Goal: Communication & Community: Ask a question

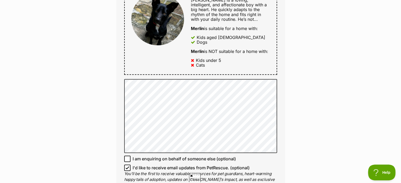
scroll to position [295, 0]
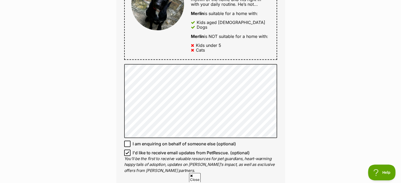
click at [128, 151] on icon at bounding box center [127, 153] width 4 height 4
click at [128, 150] on input "I'd like to receive email updates from PetRescue. (optional)" at bounding box center [127, 153] width 6 height 6
checkbox input "false"
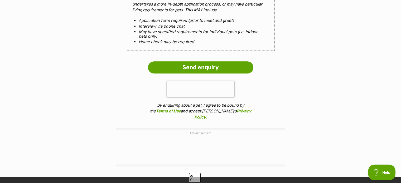
scroll to position [517, 0]
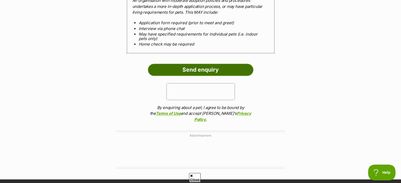
click at [219, 64] on input "Send enquiry" at bounding box center [200, 70] width 105 height 12
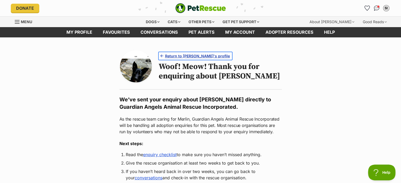
click at [192, 59] on link "Return to [PERSON_NAME]'s profile" at bounding box center [195, 56] width 73 height 8
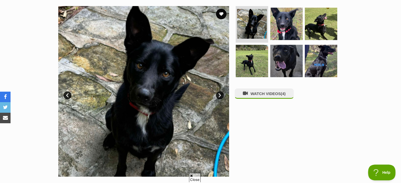
scroll to position [105, 0]
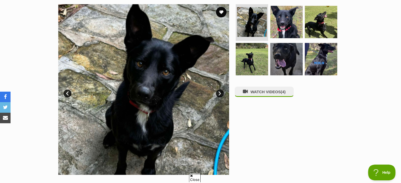
click at [219, 95] on link "Next" at bounding box center [220, 94] width 8 height 8
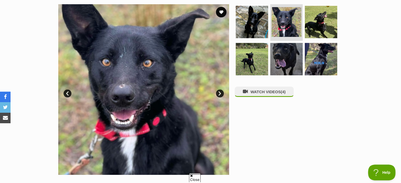
click at [219, 95] on link "Next" at bounding box center [220, 94] width 8 height 8
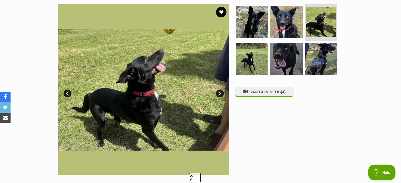
click at [219, 95] on link "Next" at bounding box center [220, 94] width 8 height 8
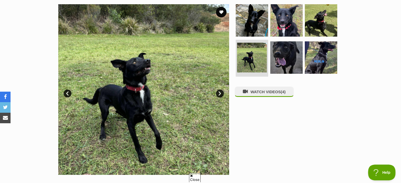
click at [219, 95] on link "Next" at bounding box center [220, 94] width 8 height 8
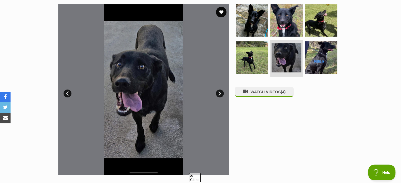
click at [219, 95] on link "Next" at bounding box center [220, 94] width 8 height 8
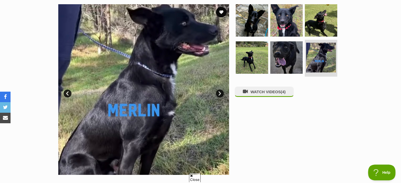
click at [219, 95] on link "Next" at bounding box center [220, 94] width 8 height 8
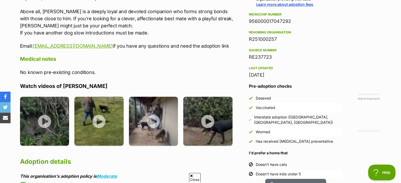
scroll to position [464, 0]
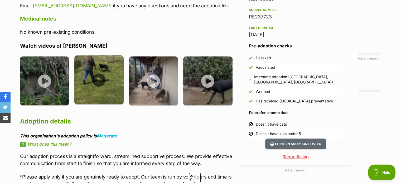
click at [113, 82] on img at bounding box center [98, 79] width 49 height 49
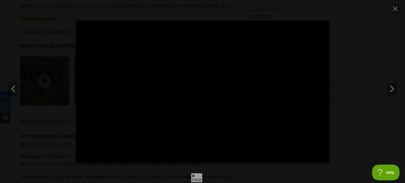
click at [113, 82] on div at bounding box center [202, 92] width 253 height 142
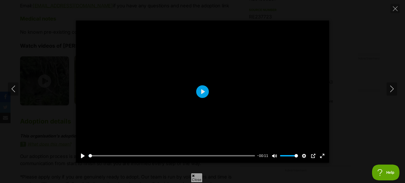
click at [113, 82] on div at bounding box center [202, 92] width 253 height 142
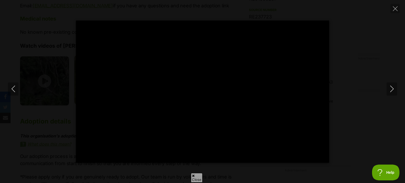
type input "100"
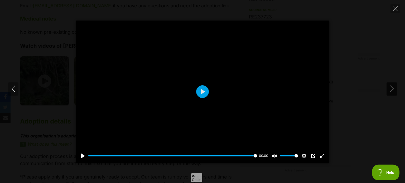
click at [392, 89] on icon "Next" at bounding box center [391, 89] width 3 height 7
click at [118, 119] on div at bounding box center [202, 92] width 253 height 142
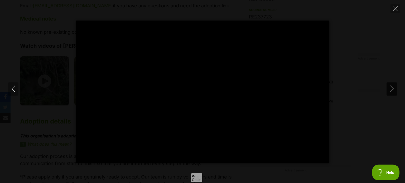
click at [392, 90] on icon "Next" at bounding box center [391, 89] width 3 height 7
type input "10.63"
type input "100"
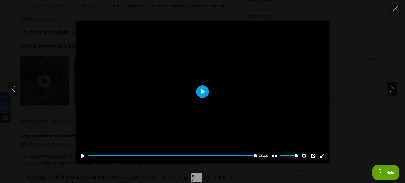
click at [392, 90] on icon "Next" at bounding box center [391, 89] width 3 height 7
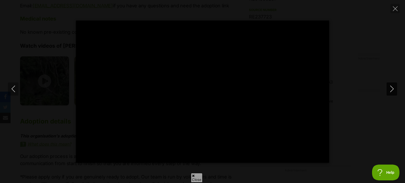
type input "100"
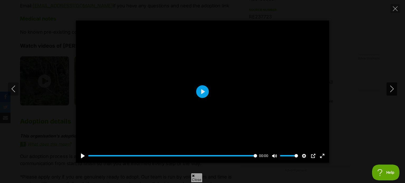
click at [392, 90] on icon "Next" at bounding box center [391, 89] width 3 height 7
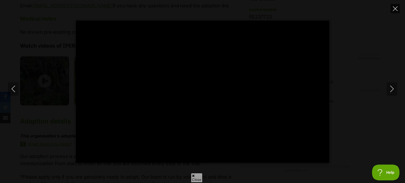
click at [395, 8] on icon "Close" at bounding box center [395, 8] width 5 height 5
type input "13.4"
